Goal: Task Accomplishment & Management: Use online tool/utility

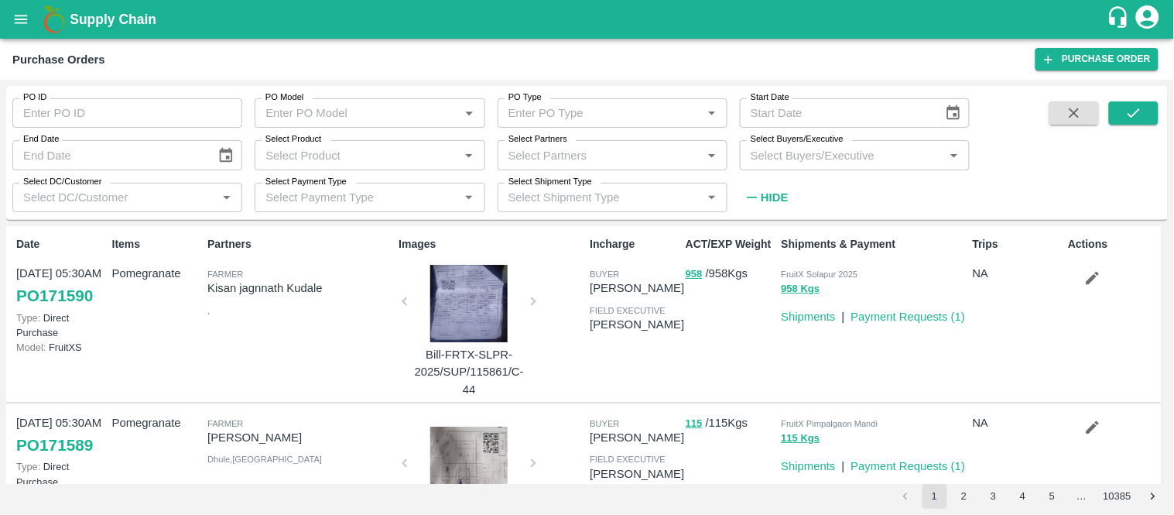
click at [18, 26] on icon "open drawer" at bounding box center [20, 19] width 17 height 17
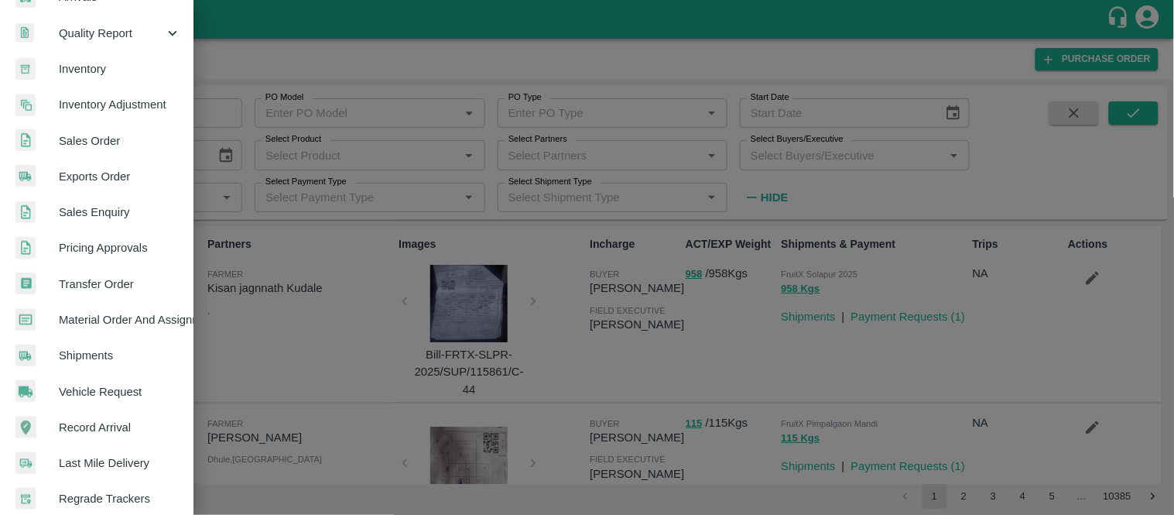
scroll to position [246, 0]
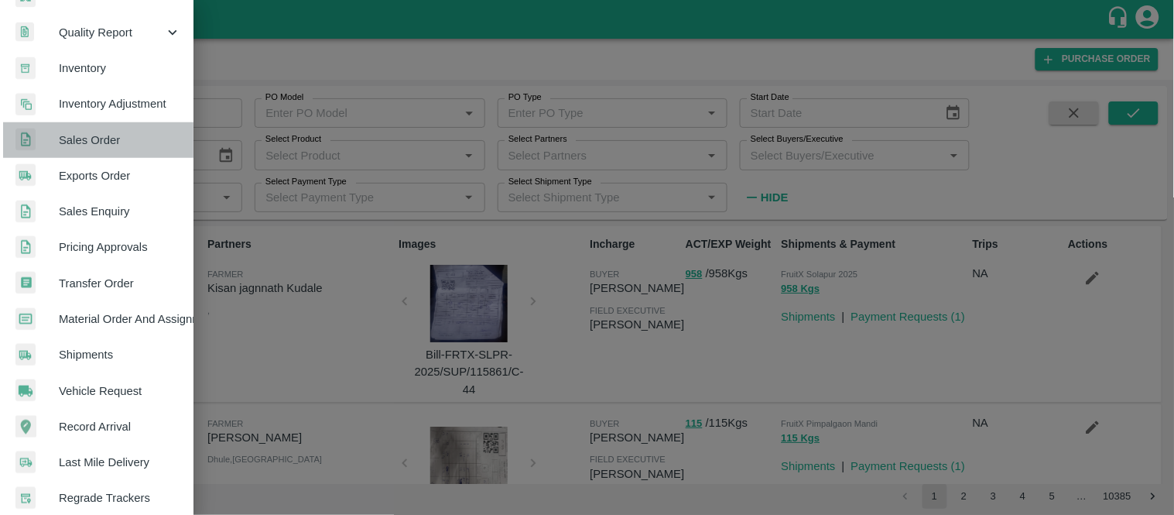
click at [126, 144] on span "Sales Order" at bounding box center [120, 140] width 122 height 17
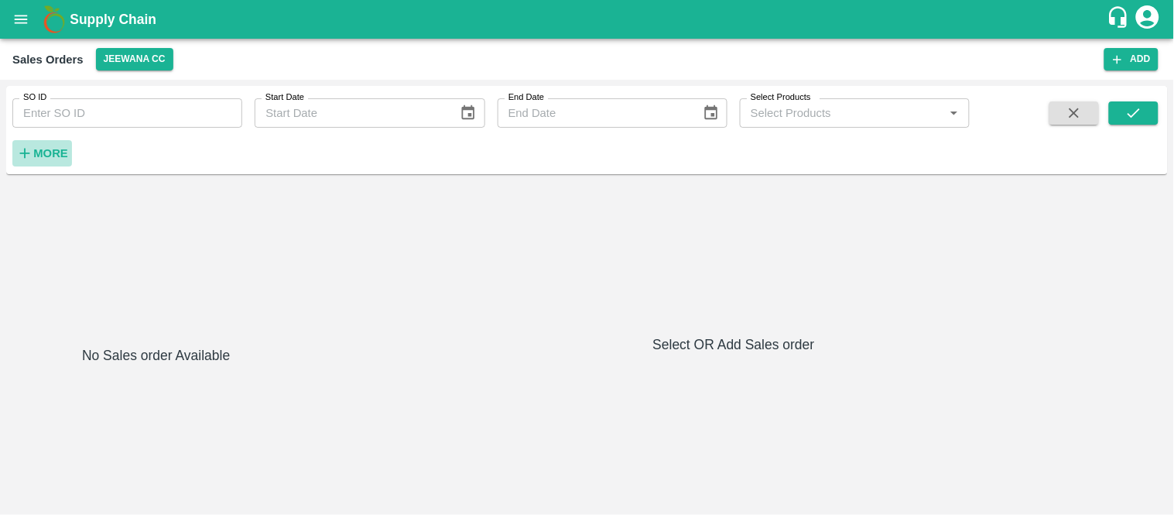
click at [39, 149] on strong "More" at bounding box center [50, 153] width 35 height 12
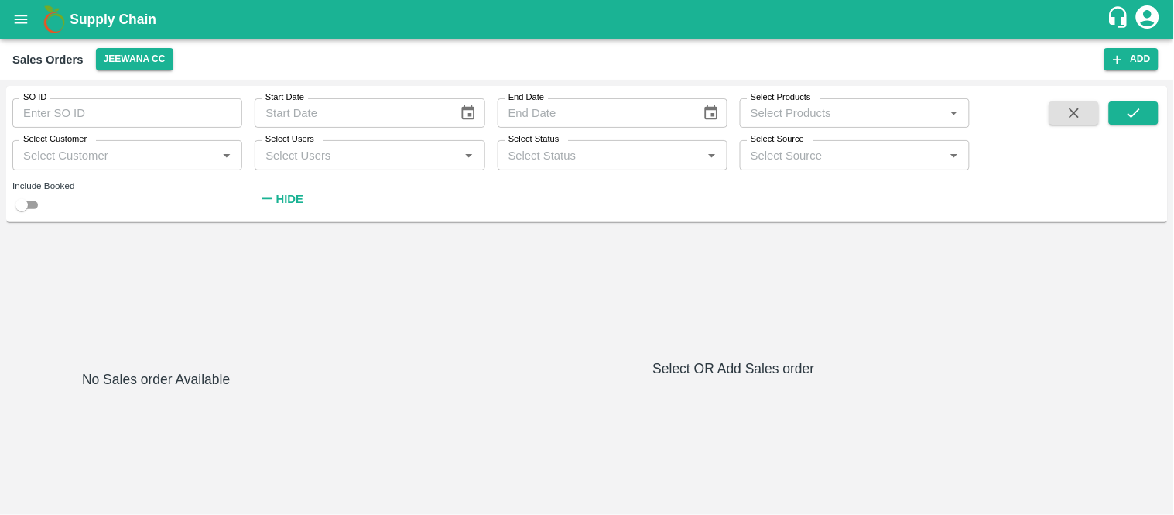
click at [75, 167] on div "Select Customer   *" at bounding box center [127, 154] width 230 height 29
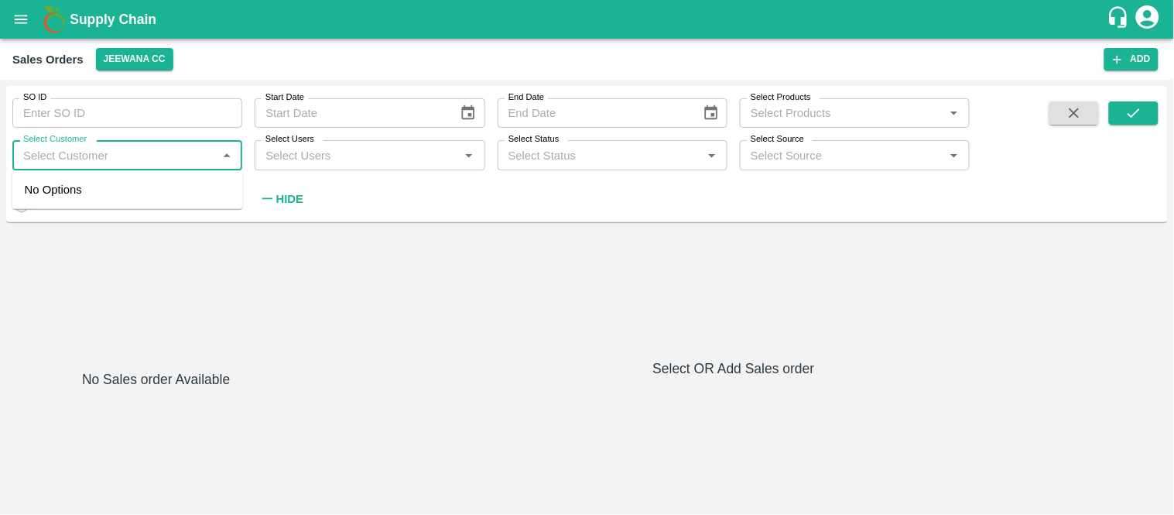
paste input "[PERSON_NAME](Ozar)"
type input "[PERSON_NAME](Ozar)"
click at [46, 194] on input "checkbox" at bounding box center [40, 196] width 31 height 31
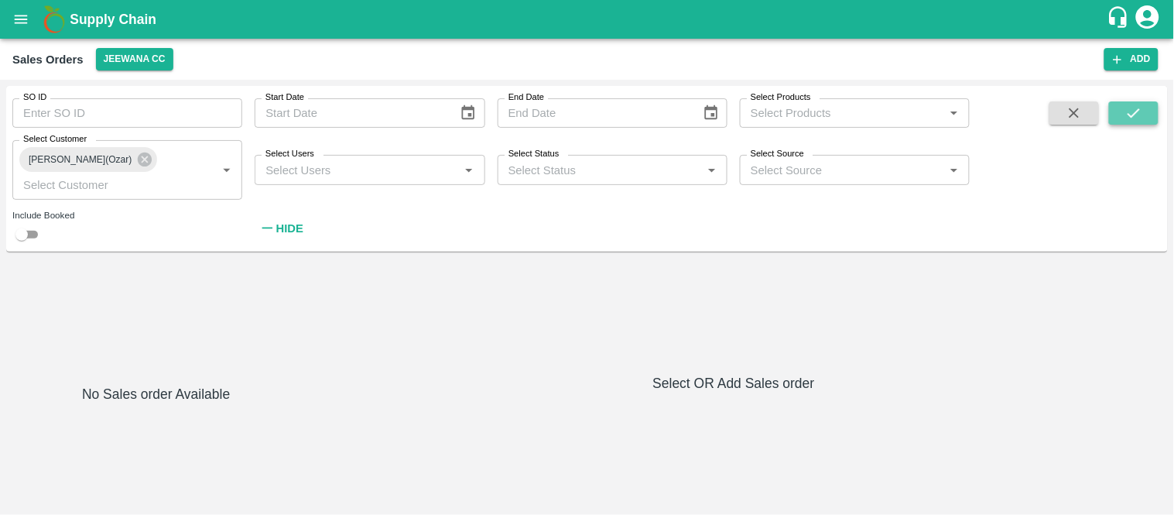
click at [1131, 105] on icon "submit" at bounding box center [1133, 112] width 17 height 17
click at [29, 230] on input "checkbox" at bounding box center [22, 234] width 56 height 19
checkbox input "true"
click at [1127, 114] on icon "submit" at bounding box center [1133, 112] width 17 height 17
click at [130, 57] on button "Jeewana CC" at bounding box center [134, 59] width 77 height 22
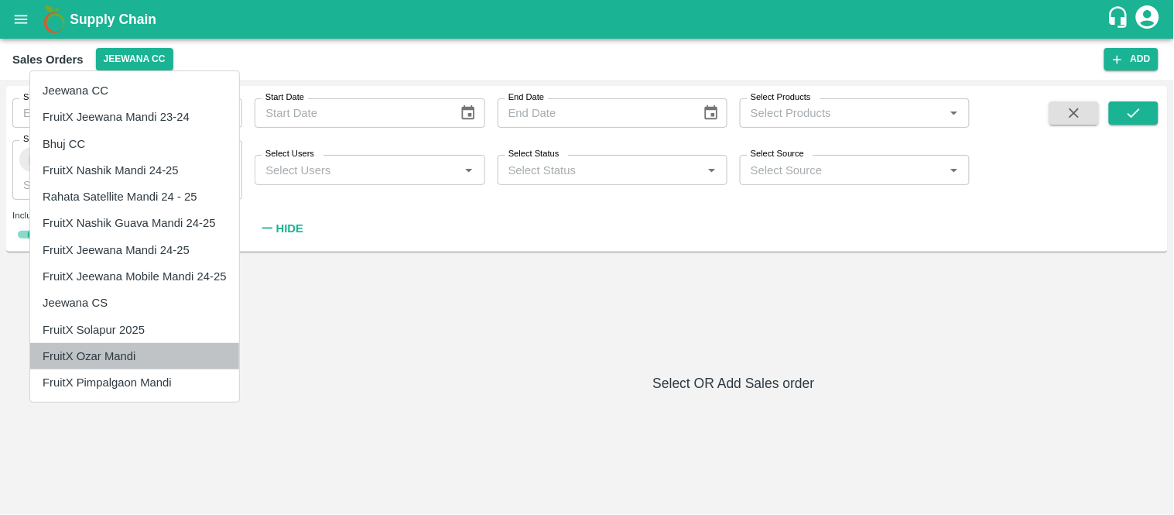
click at [114, 354] on li "FruitX Ozar Mandi" at bounding box center [134, 356] width 209 height 26
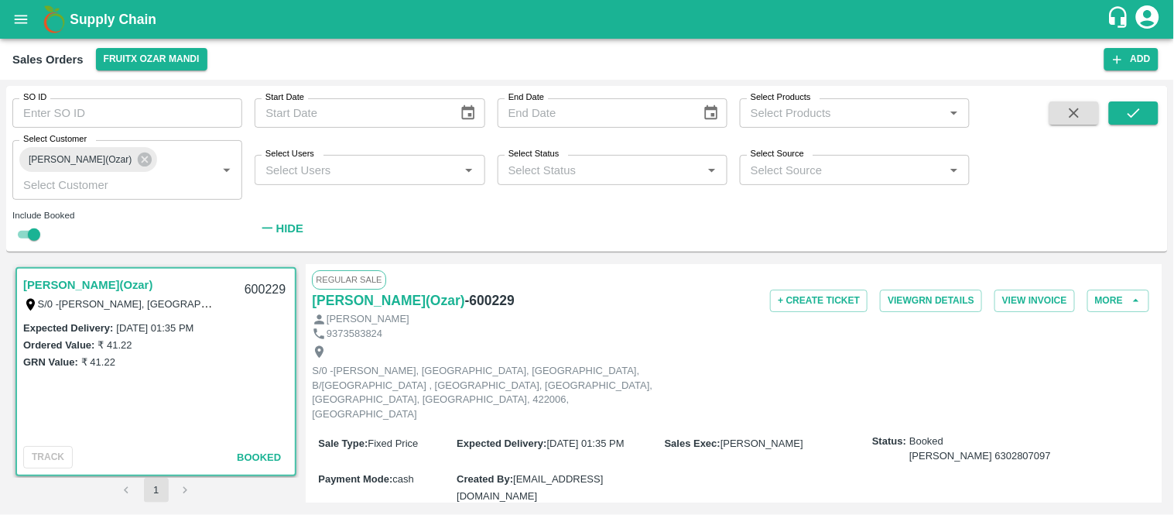
click at [356, 336] on p "9373583824" at bounding box center [355, 334] width 56 height 15
copy p "9373583824"
click at [152, 159] on icon at bounding box center [145, 159] width 14 height 14
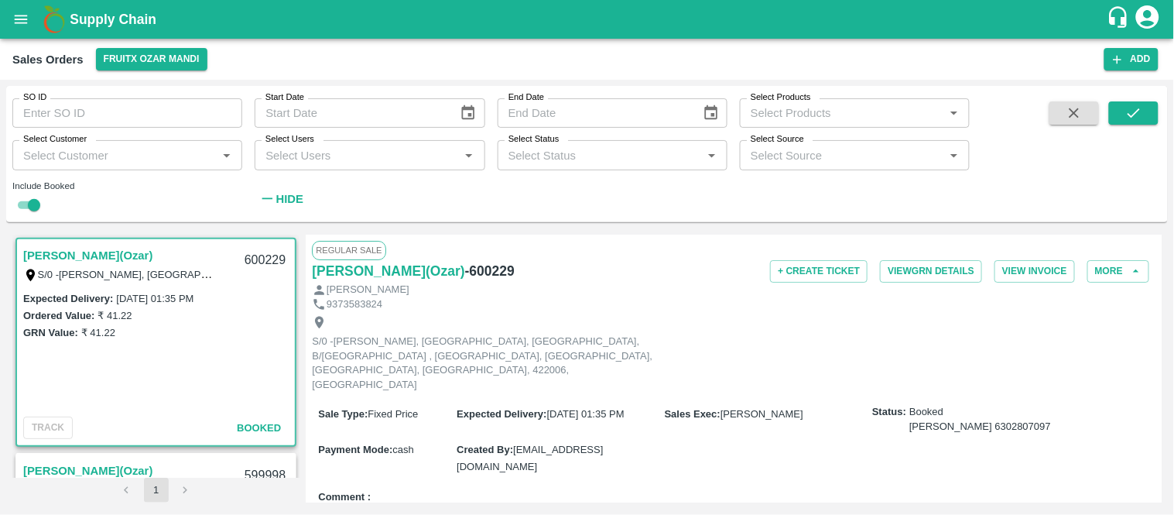
click at [134, 157] on input "Select Customer" at bounding box center [114, 155] width 195 height 20
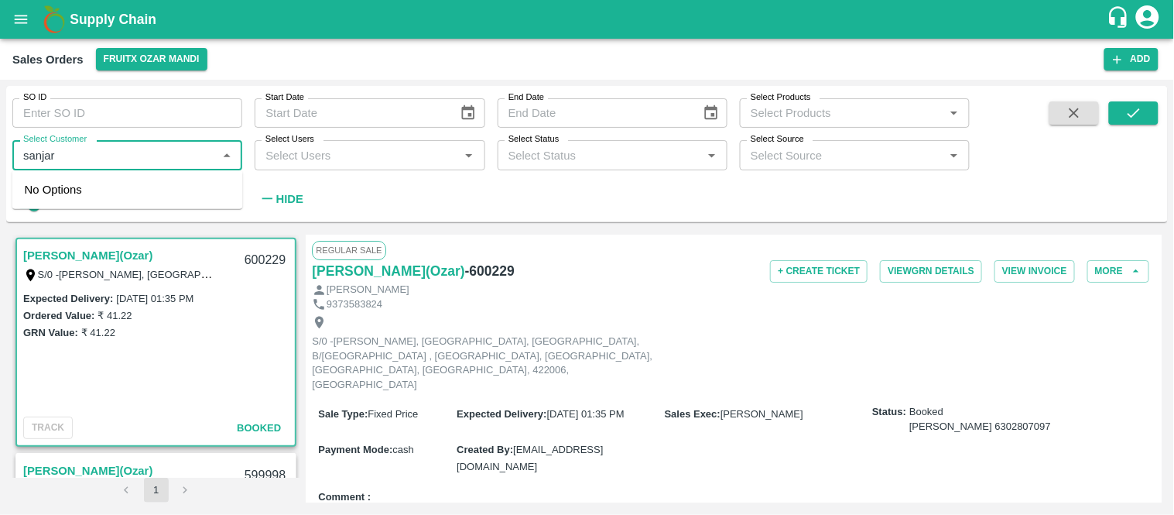
type input "sanjari"
checkbox input "false"
click at [44, 204] on input "checkbox" at bounding box center [40, 198] width 31 height 31
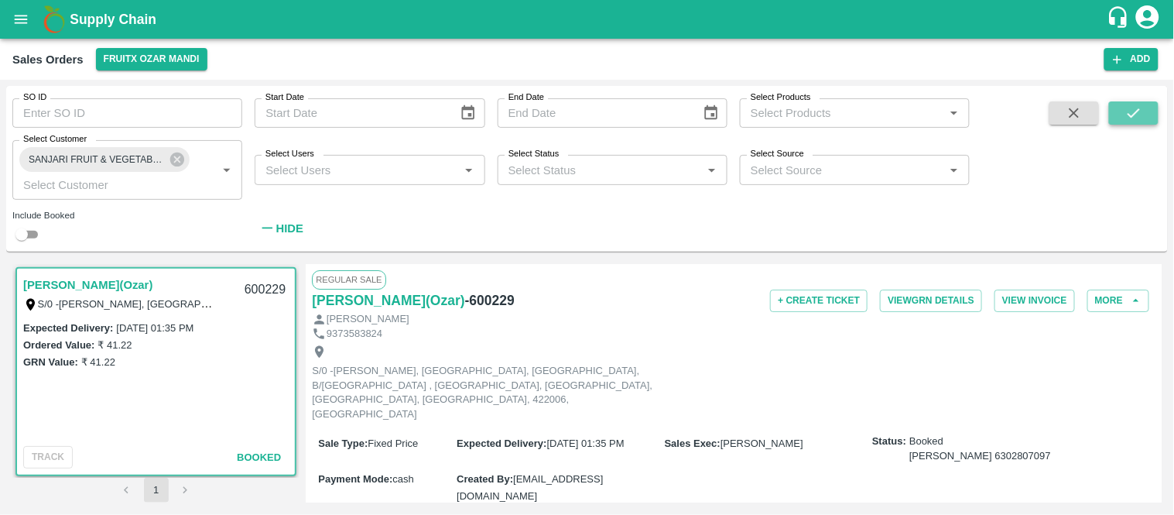
click at [1128, 113] on icon "submit" at bounding box center [1134, 112] width 12 height 9
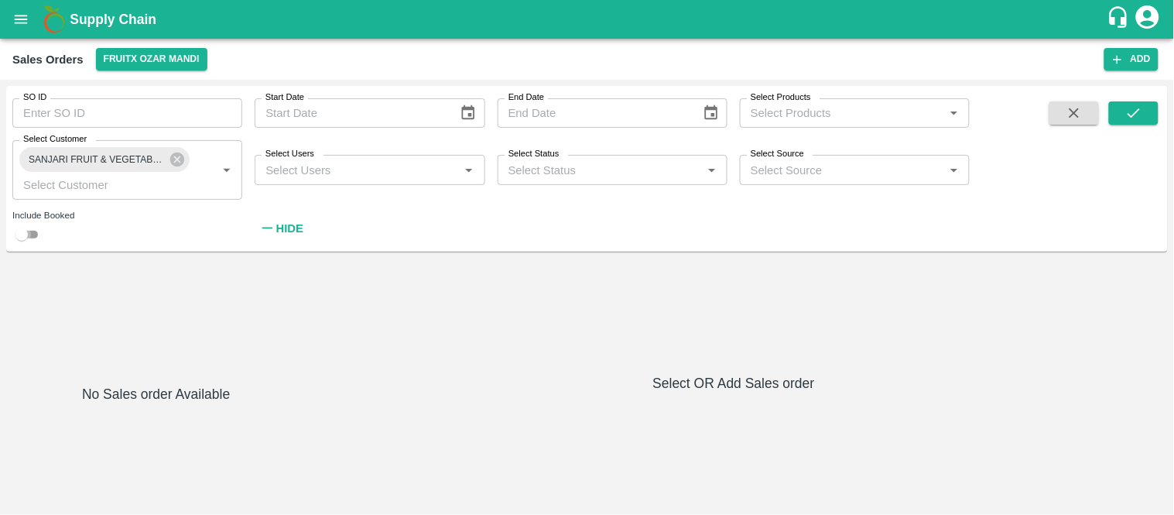
click at [34, 229] on input "checkbox" at bounding box center [22, 234] width 56 height 19
checkbox input "true"
click at [1135, 114] on icon "submit" at bounding box center [1134, 112] width 12 height 9
click at [176, 166] on icon at bounding box center [177, 159] width 17 height 17
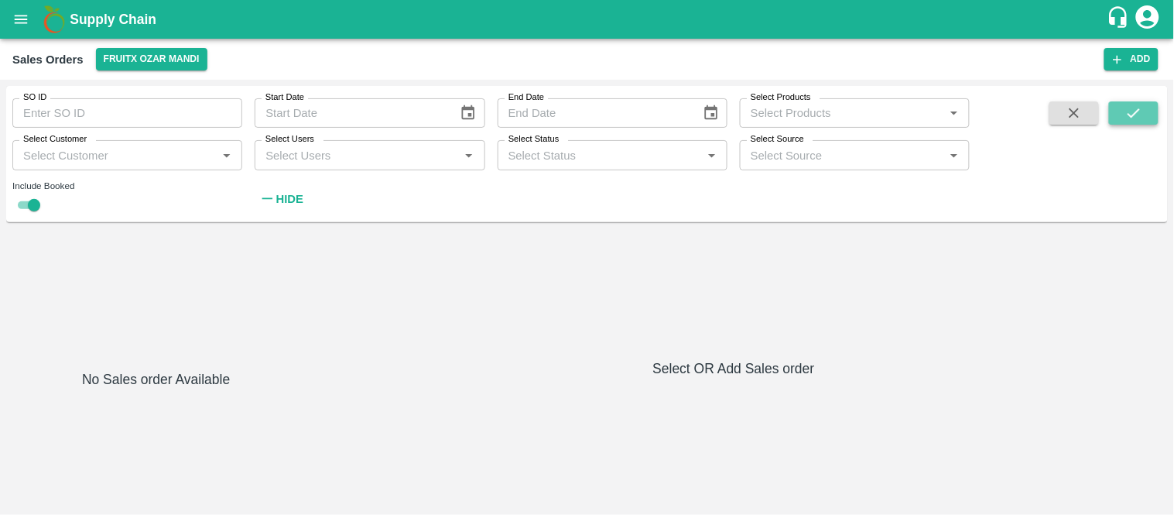
click at [1121, 113] on button "submit" at bounding box center [1134, 112] width 50 height 23
